Goal: Information Seeking & Learning: Learn about a topic

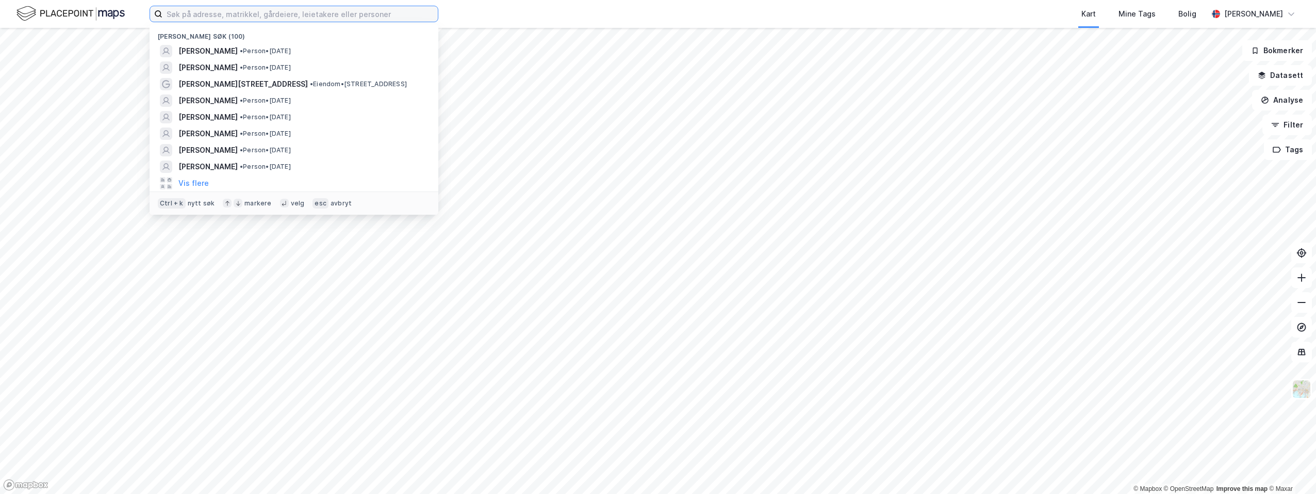
click at [187, 14] on input at bounding box center [299, 13] width 275 height 15
paste input "[PERSON_NAME]"
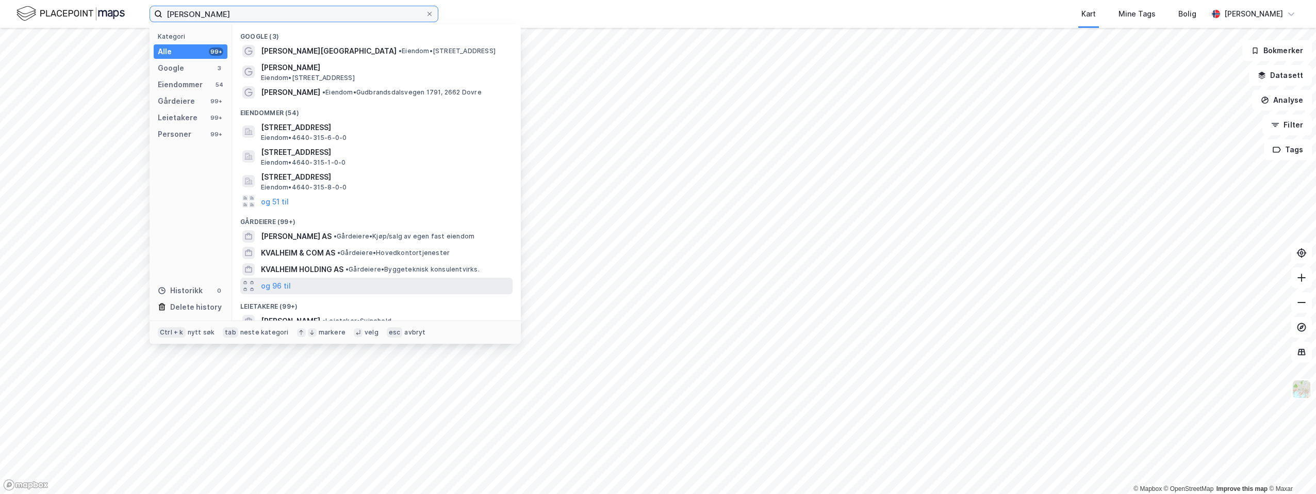
scroll to position [142, 0]
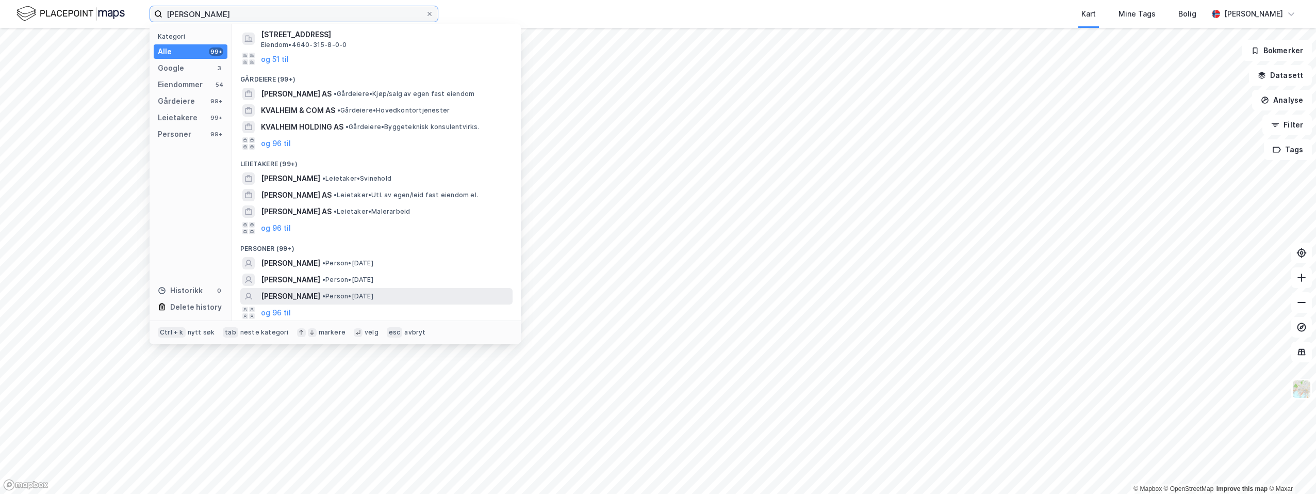
type input "[PERSON_NAME]"
click at [275, 294] on span "[PERSON_NAME]" at bounding box center [290, 296] width 59 height 12
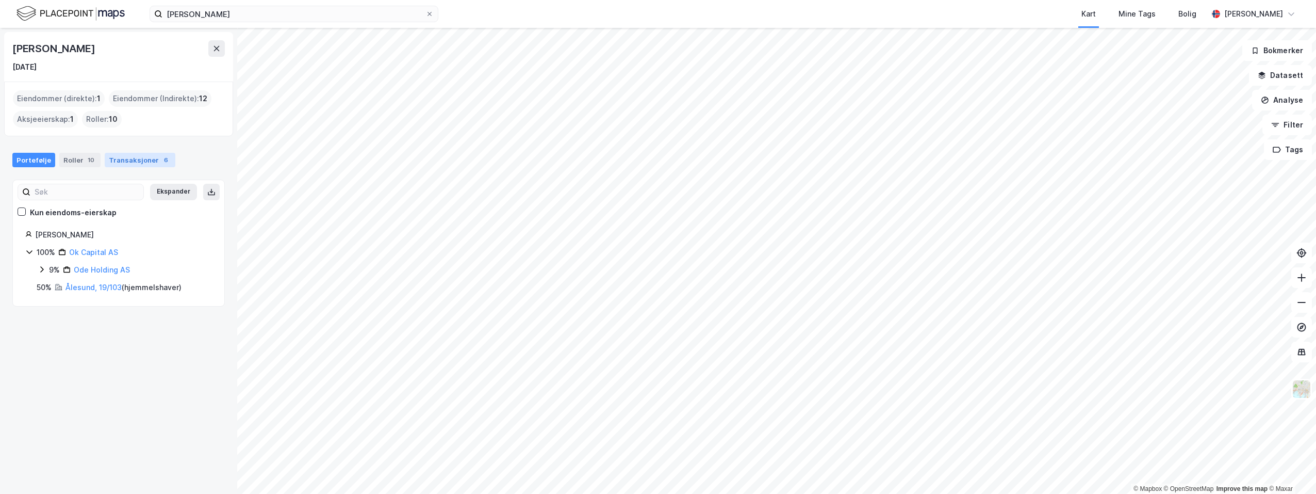
click at [128, 159] on div "Transaksjoner 6" at bounding box center [140, 160] width 71 height 14
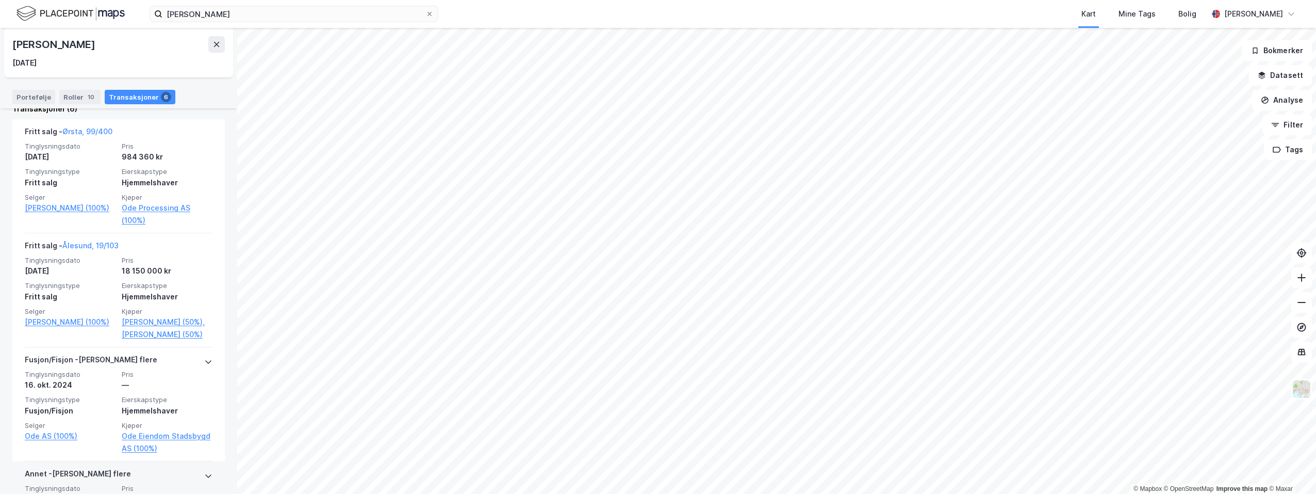
scroll to position [210, 0]
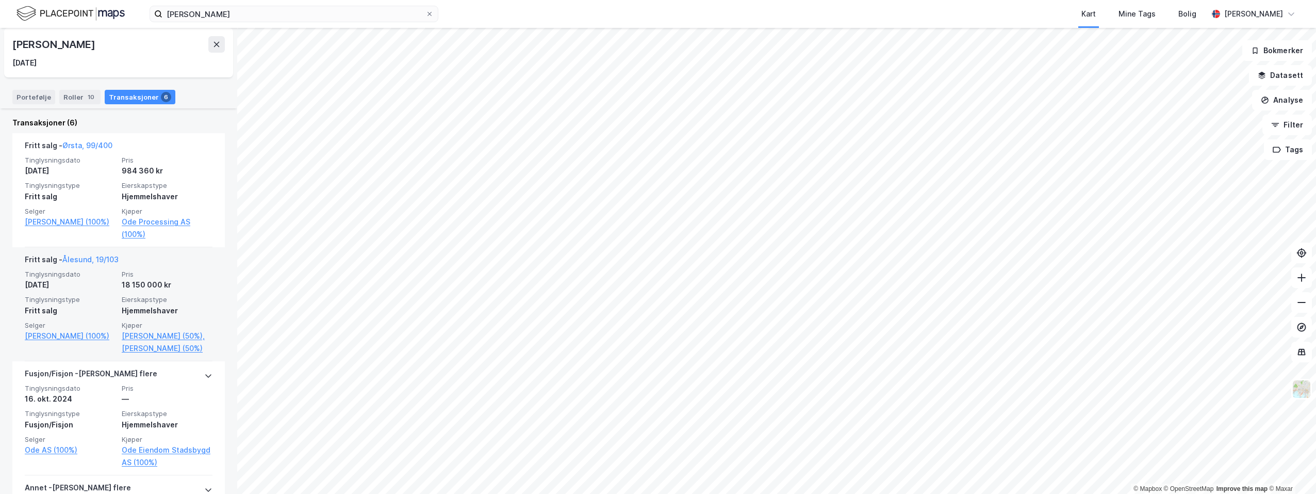
click at [96, 253] on div "Fritt salg - [GEOGRAPHIC_DATA], 19/103" at bounding box center [72, 261] width 94 height 17
click at [95, 256] on link "Ålesund, 19/103" at bounding box center [90, 259] width 56 height 9
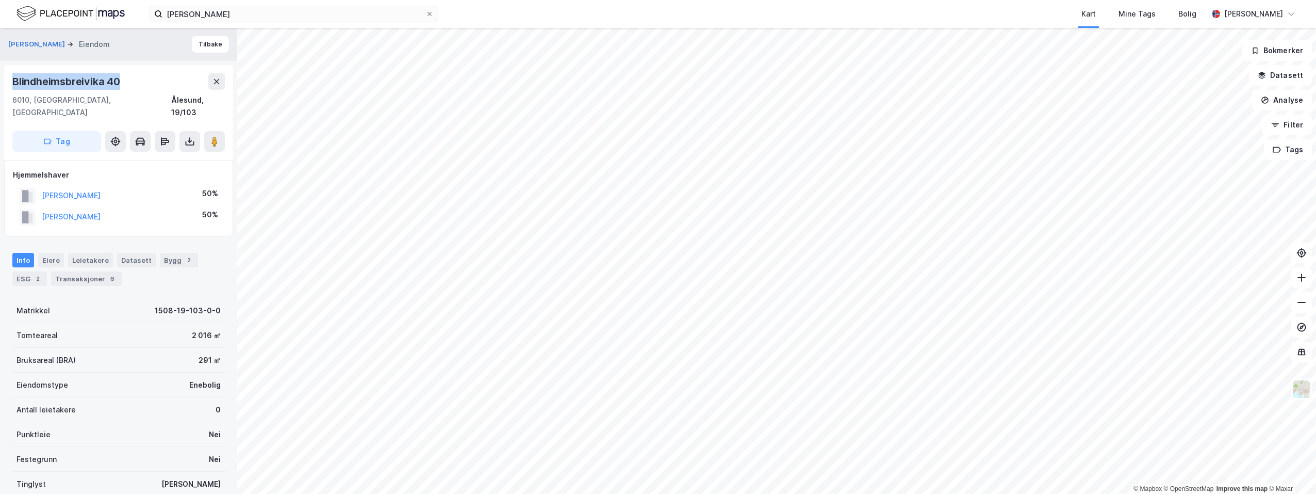
drag, startPoint x: 121, startPoint y: 81, endPoint x: 15, endPoint y: 87, distance: 105.3
click at [15, 87] on div "Blindheimsbreivika 40" at bounding box center [67, 81] width 110 height 17
drag, startPoint x: 15, startPoint y: 87, endPoint x: 47, endPoint y: 78, distance: 32.5
click at [97, 271] on div "Transaksjoner 6" at bounding box center [86, 278] width 71 height 14
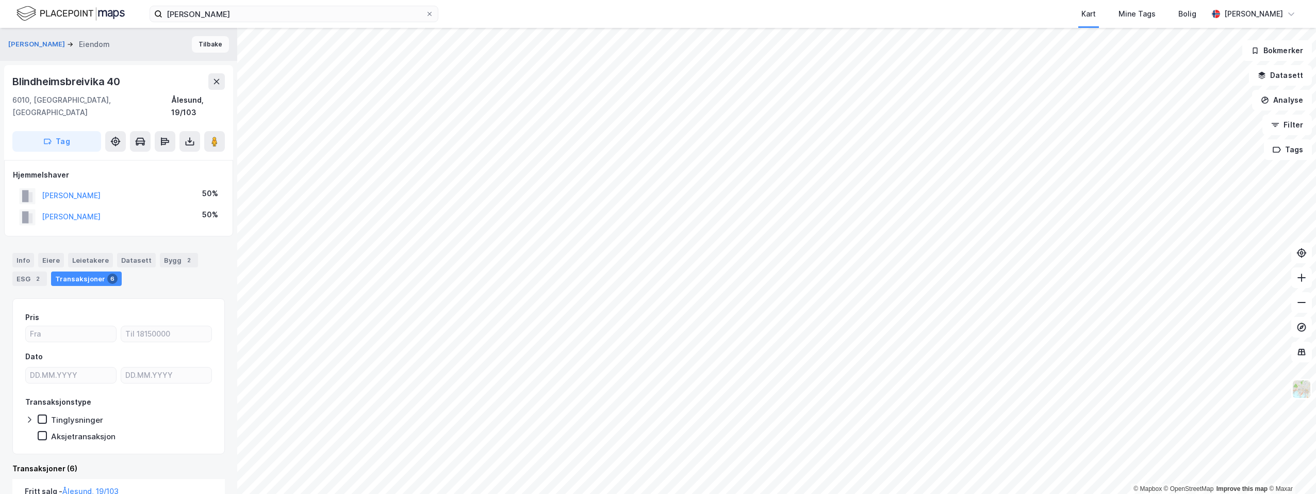
click at [202, 43] on button "Tilbake" at bounding box center [210, 44] width 37 height 17
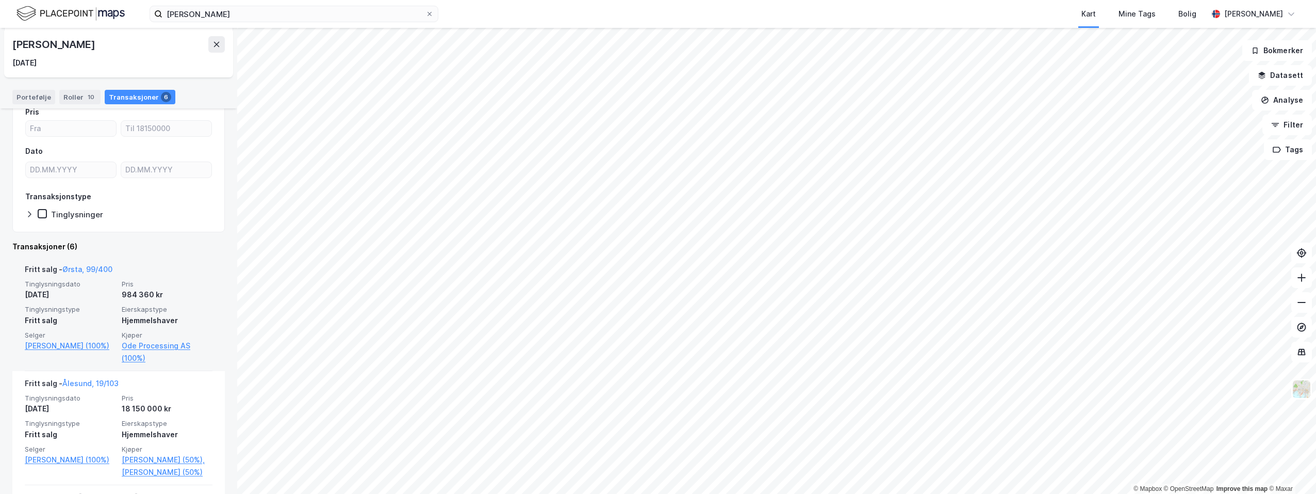
scroll to position [206, 0]
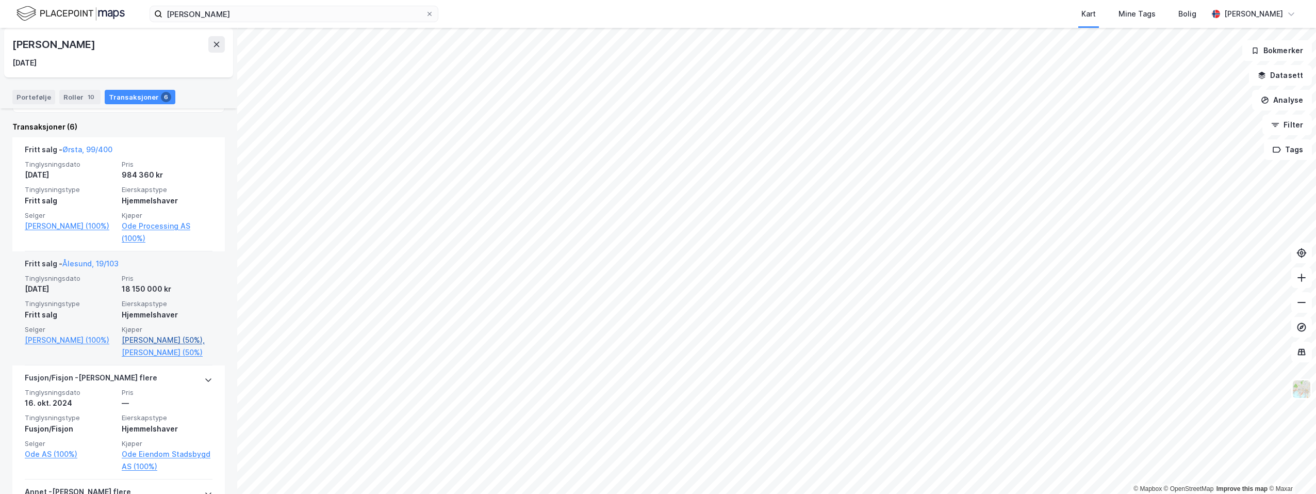
click at [146, 337] on link "[PERSON_NAME] (50%)," at bounding box center [167, 340] width 91 height 12
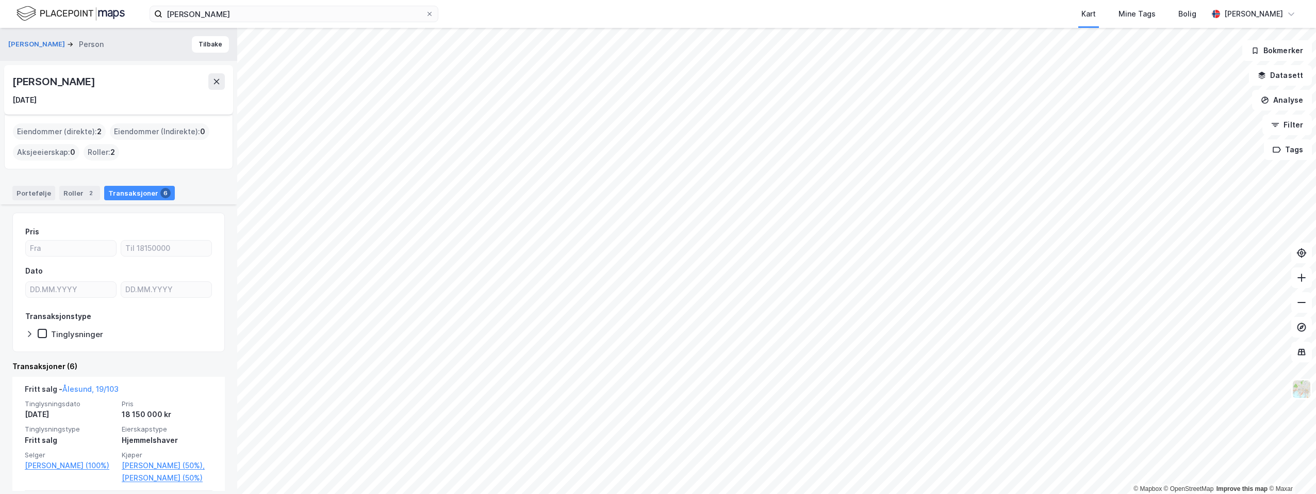
click at [117, 191] on div "Transaksjoner 6" at bounding box center [139, 193] width 71 height 14
click at [44, 130] on div "Eiendommer (direkte) : 2" at bounding box center [59, 131] width 93 height 17
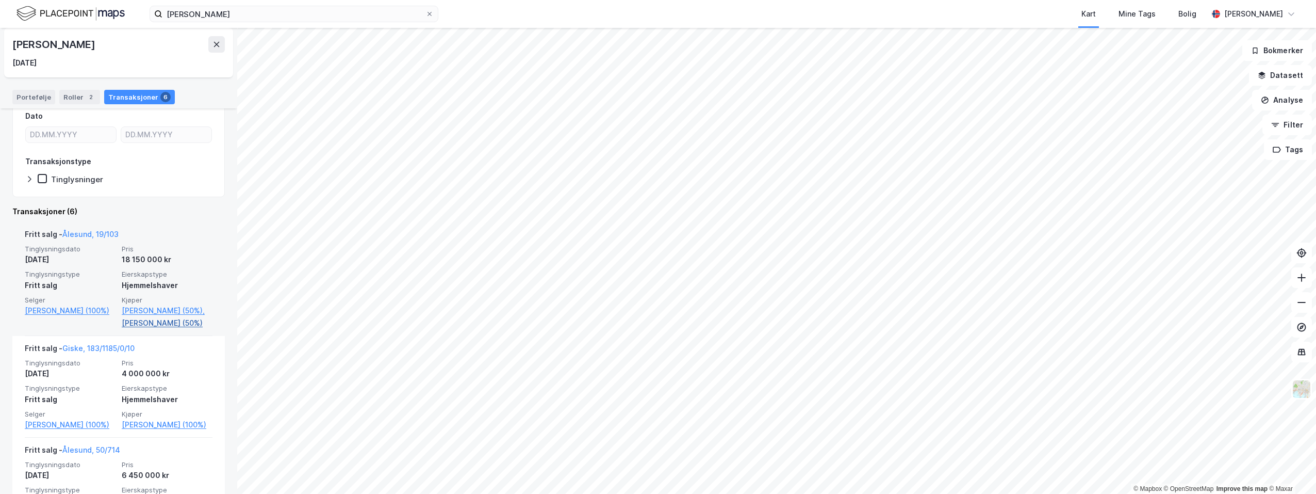
click at [144, 321] on link "[PERSON_NAME] (50%)" at bounding box center [167, 323] width 91 height 12
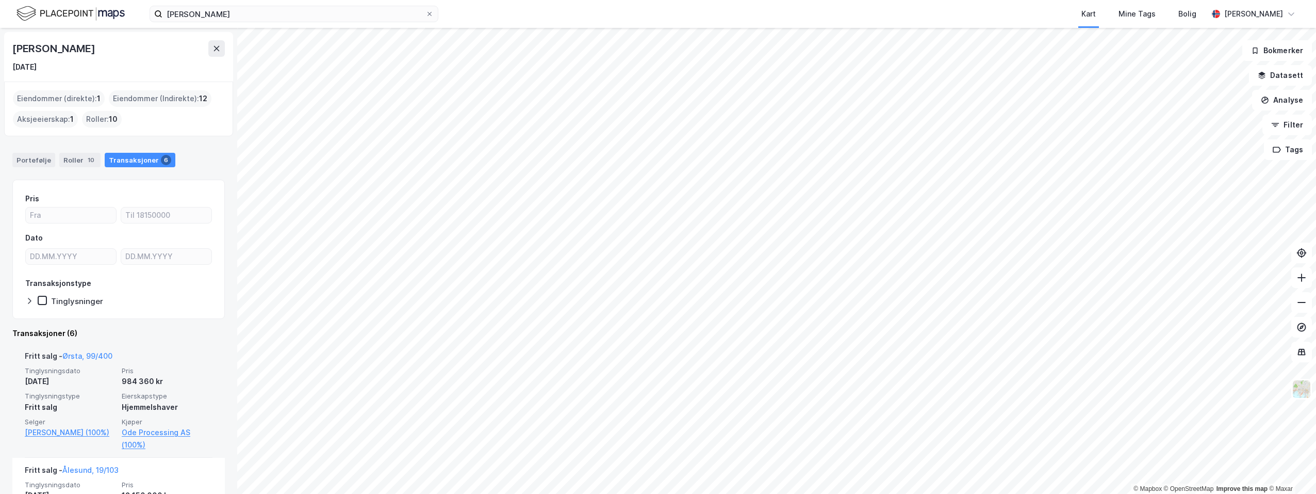
click at [166, 97] on div "Eiendommer (Indirekte) : 12" at bounding box center [160, 98] width 103 height 17
click at [68, 96] on div "Eiendommer (direkte) : 1" at bounding box center [59, 98] width 92 height 17
click at [22, 154] on div "Portefølje" at bounding box center [33, 160] width 43 height 14
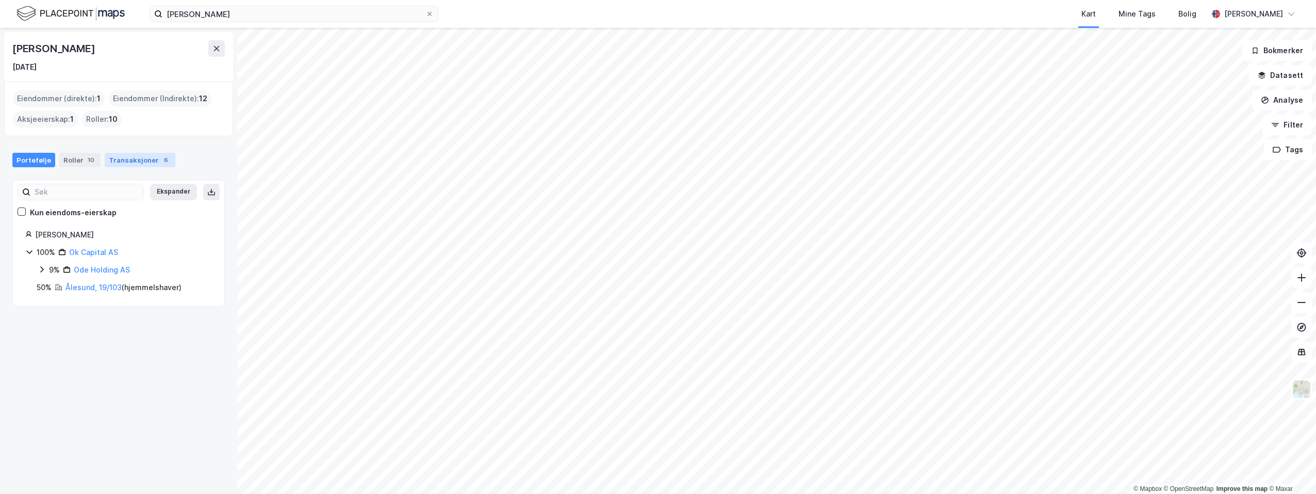
click at [127, 158] on div "Transaksjoner 6" at bounding box center [140, 160] width 71 height 14
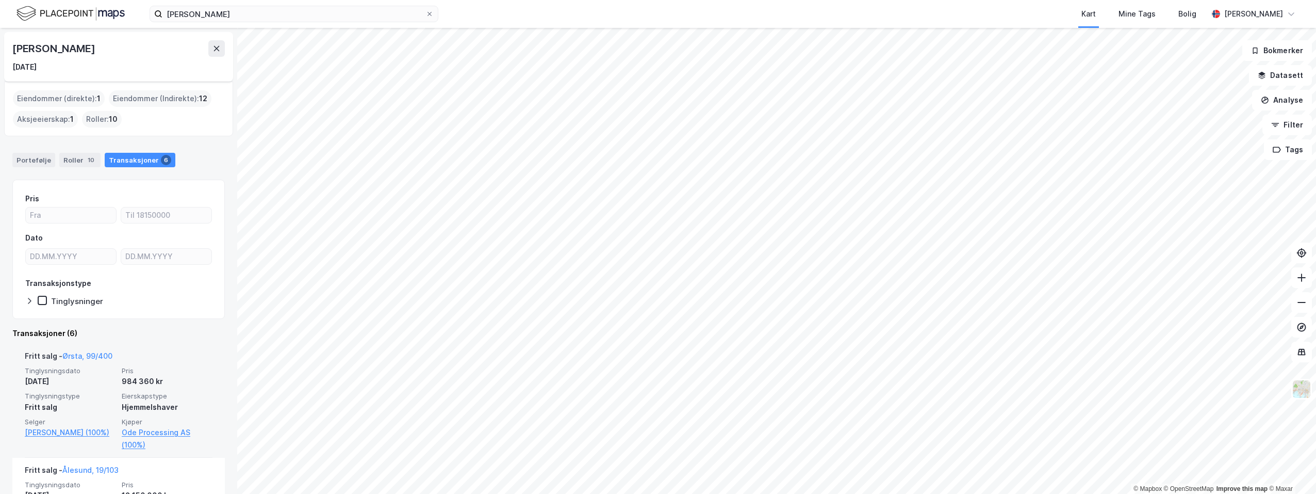
scroll to position [155, 0]
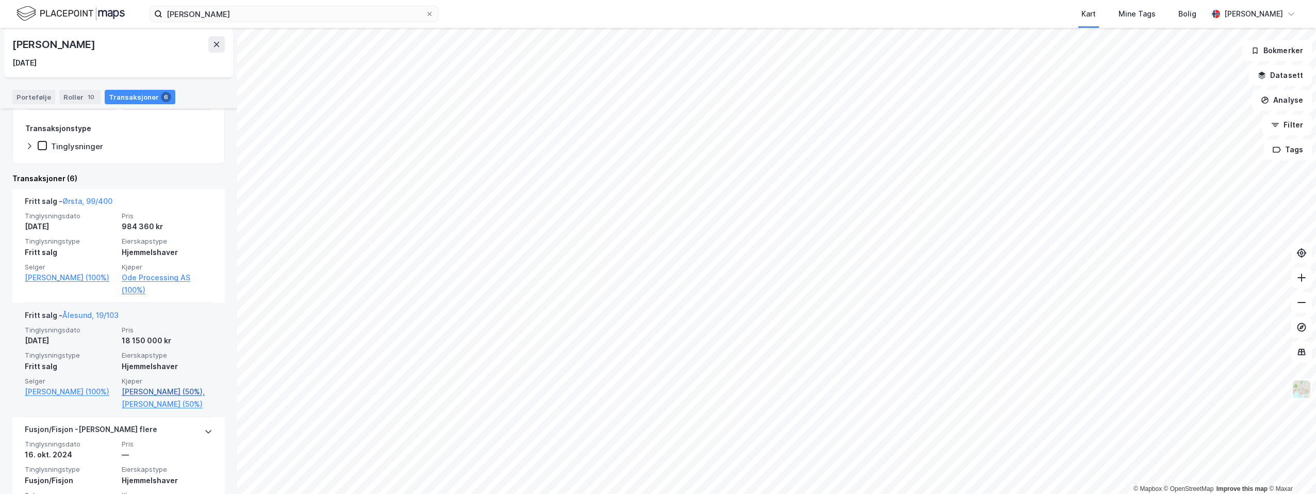
click at [140, 391] on link "[PERSON_NAME] (50%)," at bounding box center [167, 391] width 91 height 12
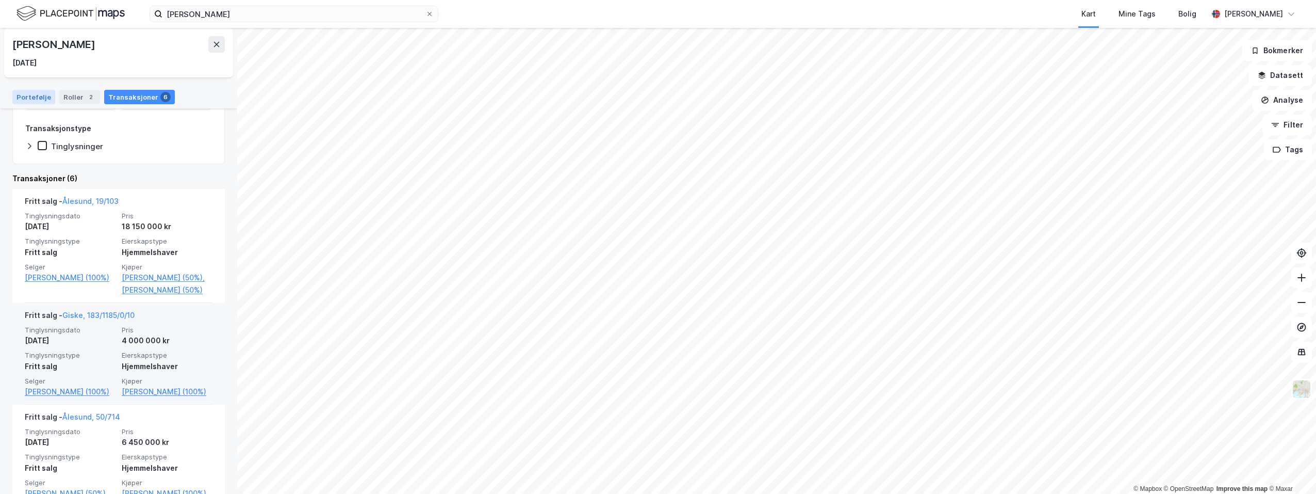
click at [31, 93] on div "Portefølje" at bounding box center [33, 97] width 43 height 14
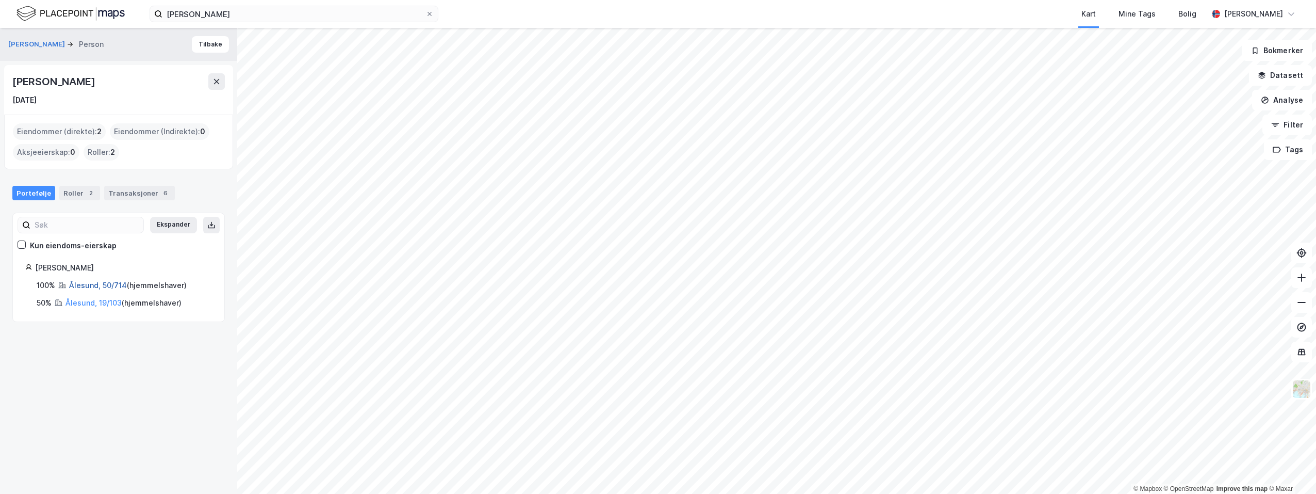
click at [99, 285] on link "Ålesund, 50/714" at bounding box center [98, 285] width 58 height 9
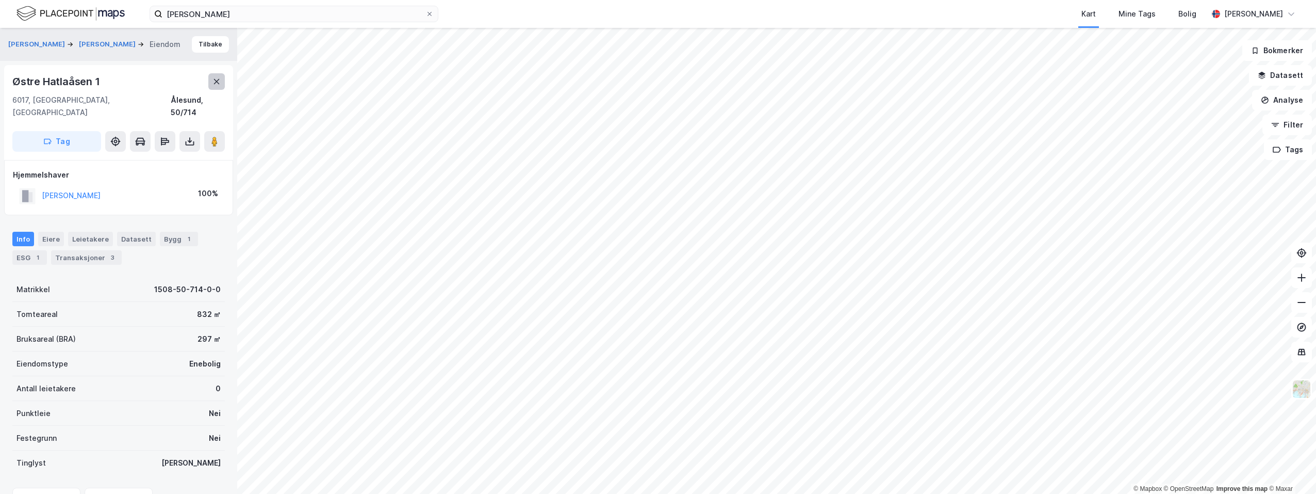
click at [210, 83] on button at bounding box center [216, 81] width 17 height 17
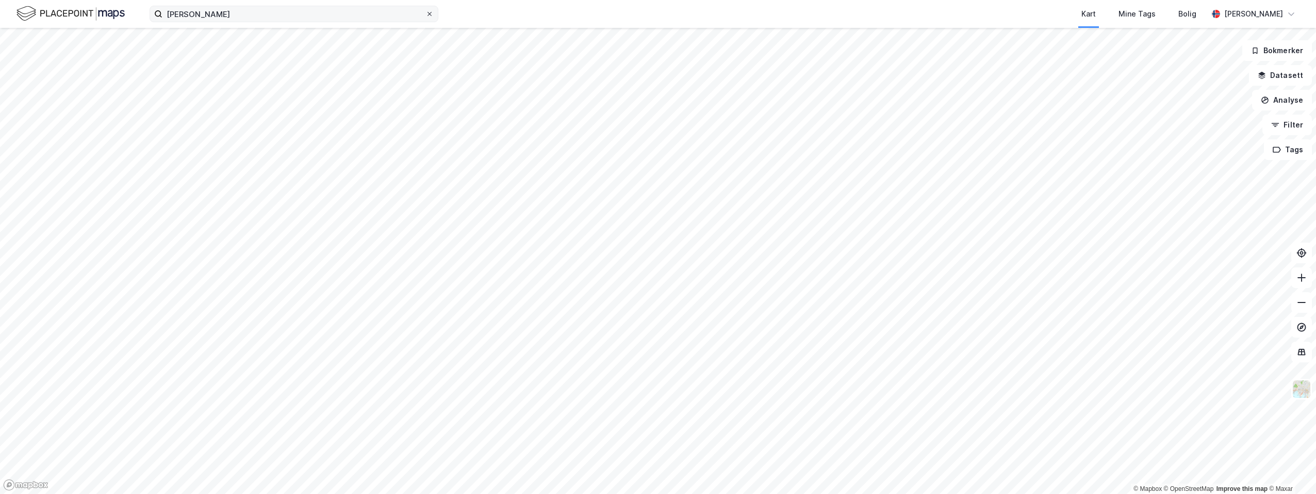
click at [427, 13] on icon at bounding box center [430, 14] width 6 height 6
click at [426, 13] on input "[PERSON_NAME]" at bounding box center [293, 13] width 263 height 15
